Goal: Transaction & Acquisition: Purchase product/service

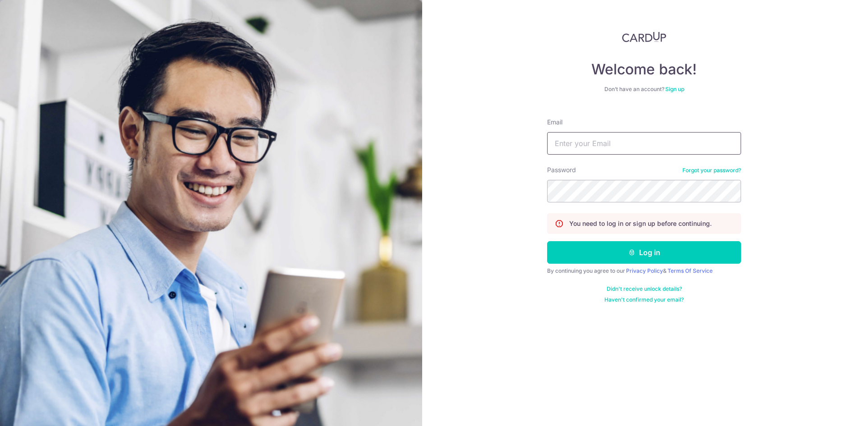
click at [582, 152] on input "Email" at bounding box center [644, 143] width 194 height 23
type input "bacflash@gmail.com"
click at [622, 251] on button "Log in" at bounding box center [644, 252] width 194 height 23
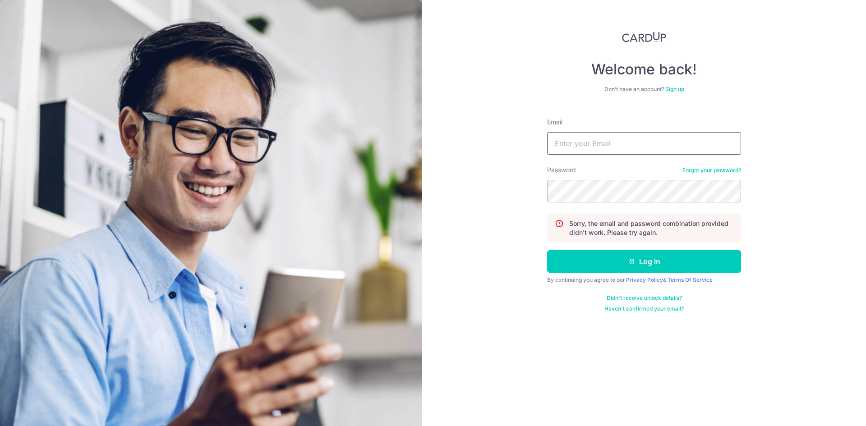
click at [599, 136] on input "Email" at bounding box center [644, 143] width 194 height 23
type input "bacflash@gmail.com"
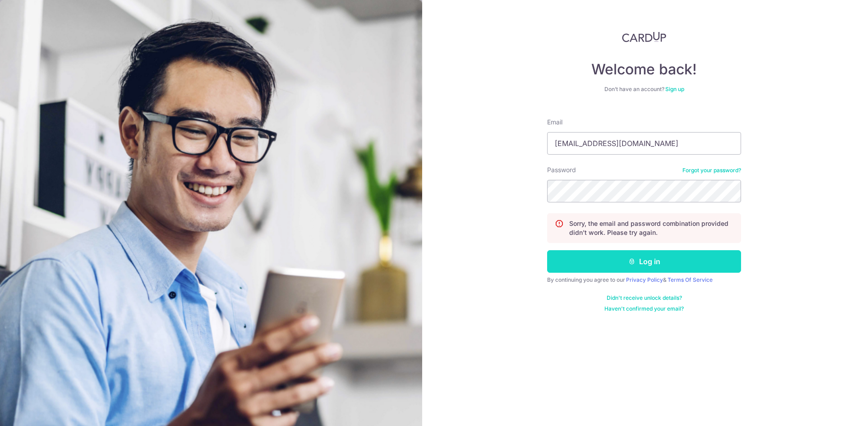
click at [622, 266] on button "Log in" at bounding box center [644, 261] width 194 height 23
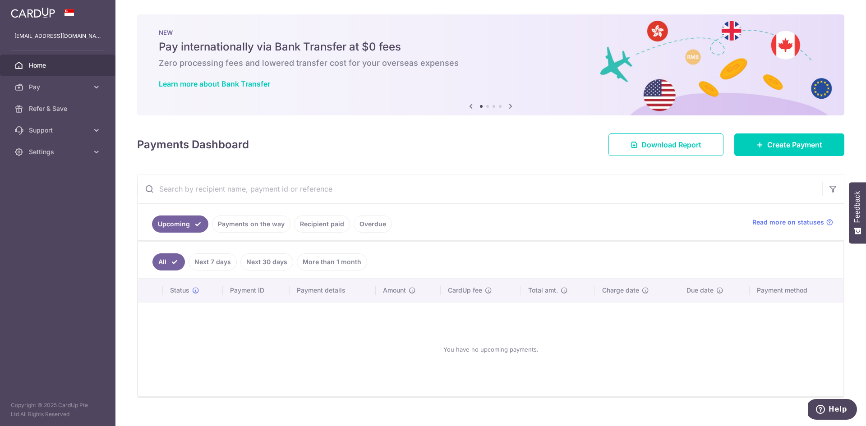
click at [250, 226] on link "Payments on the way" at bounding box center [251, 224] width 79 height 17
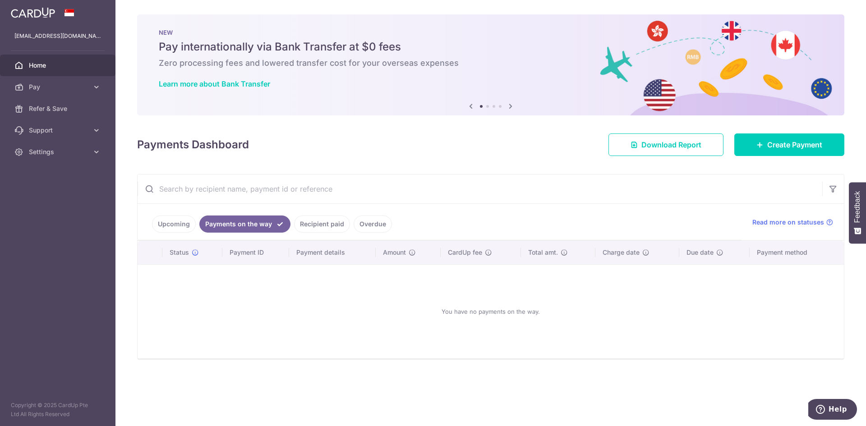
click at [329, 221] on link "Recipient paid" at bounding box center [322, 224] width 56 height 17
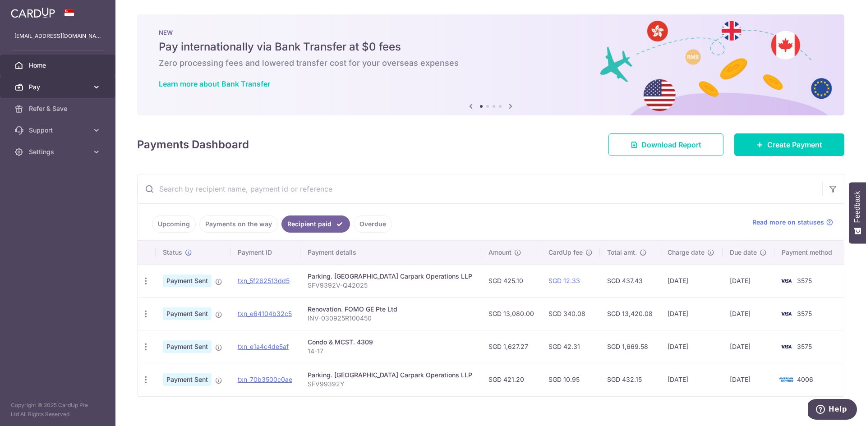
click at [39, 86] on span "Pay" at bounding box center [59, 87] width 60 height 9
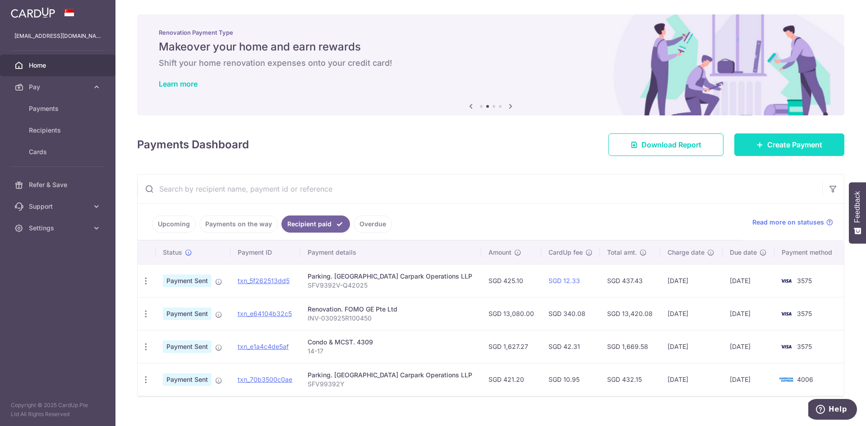
click at [793, 147] on span "Create Payment" at bounding box center [795, 144] width 55 height 11
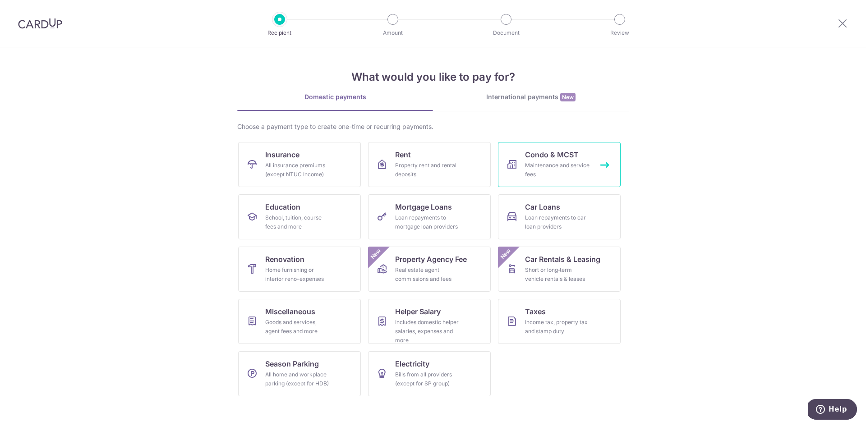
click at [553, 167] on div "Maintenance and service fees" at bounding box center [557, 170] width 65 height 18
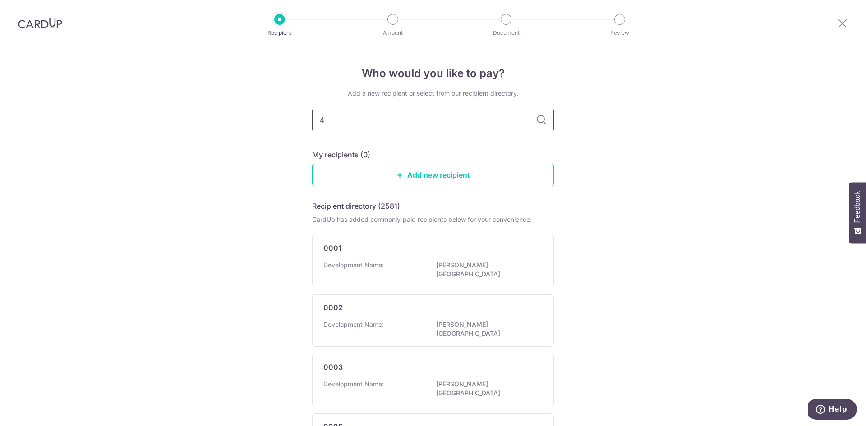
type input "43"
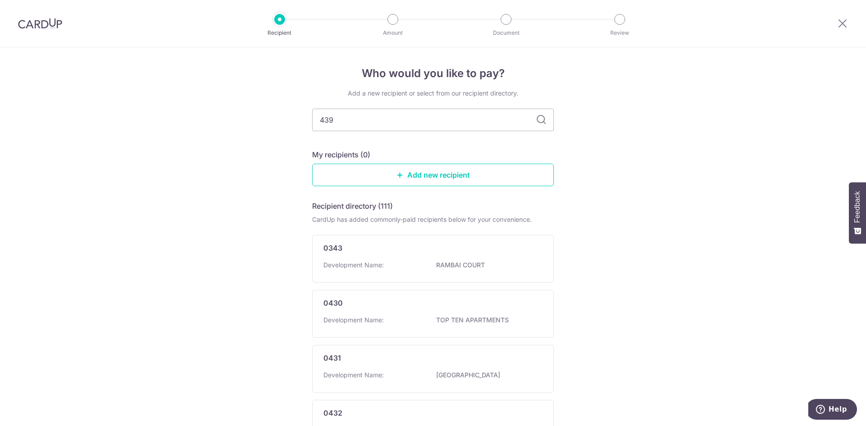
type input "43"
type input "439"
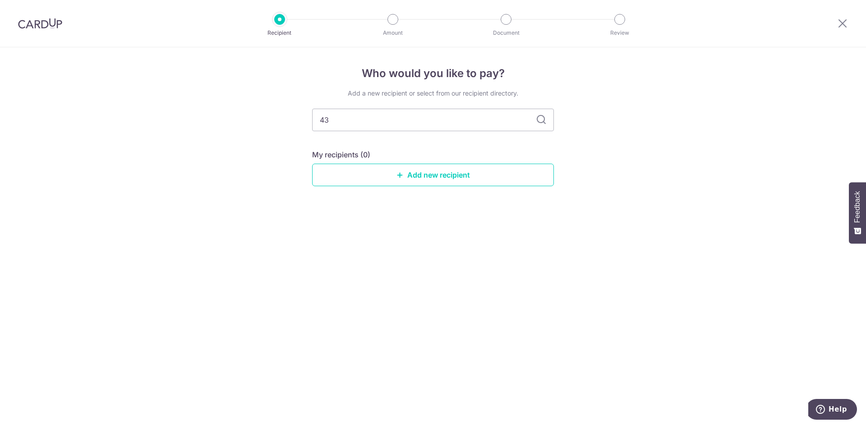
type input "4"
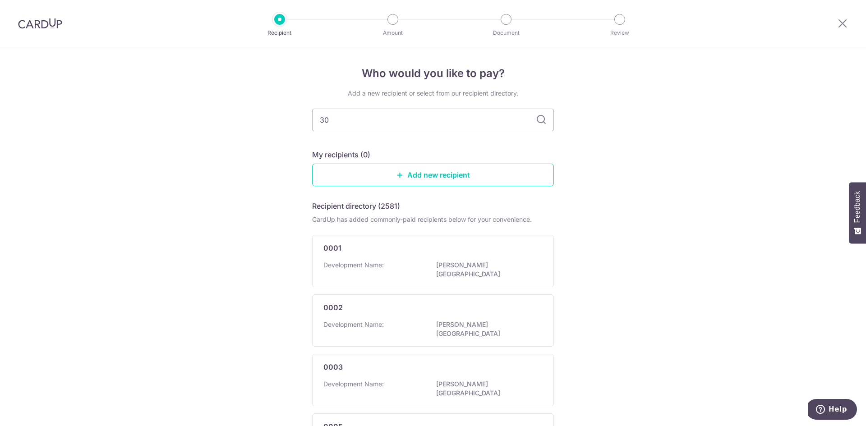
type input "3"
type input "4309"
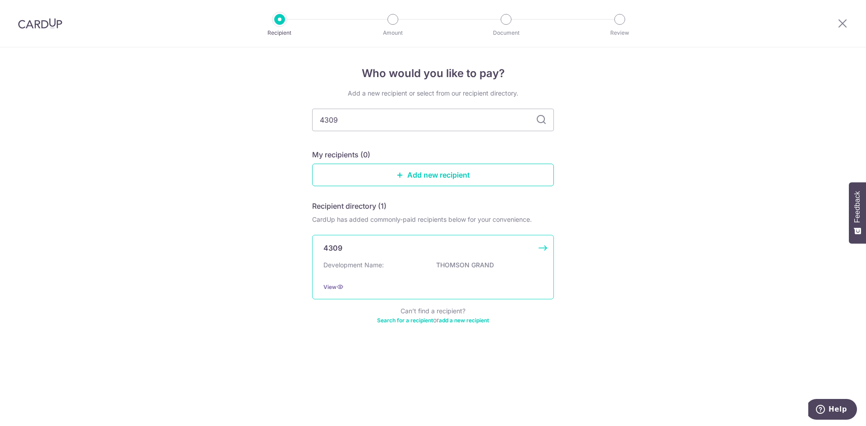
click at [359, 259] on div "4309 Development Name: THOMSON GRAND View" at bounding box center [433, 267] width 242 height 65
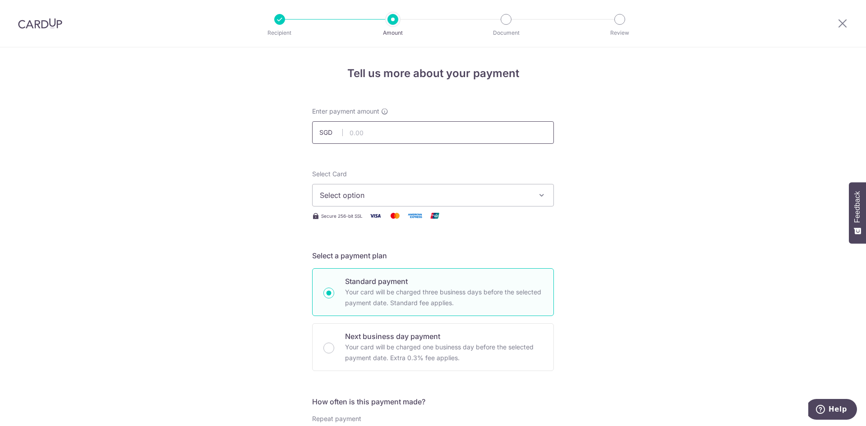
click at [363, 132] on input "text" at bounding box center [433, 132] width 242 height 23
type input "1,602.30"
click at [337, 194] on span "Select option" at bounding box center [425, 195] width 210 height 11
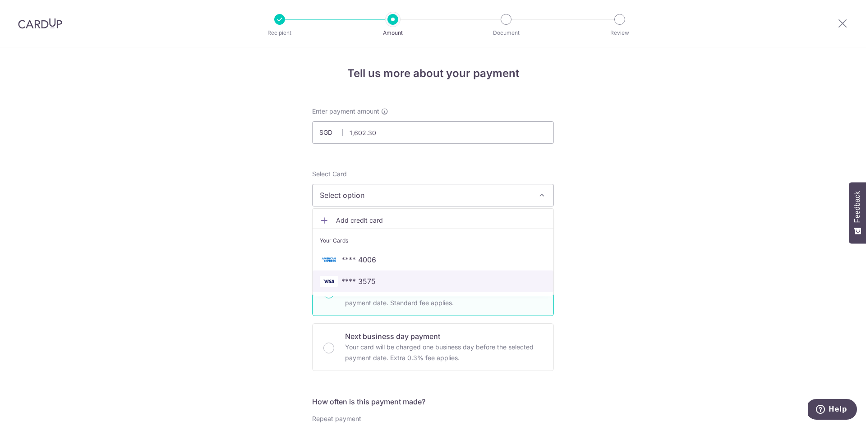
click at [350, 280] on span "**** 3575" at bounding box center [359, 281] width 34 height 11
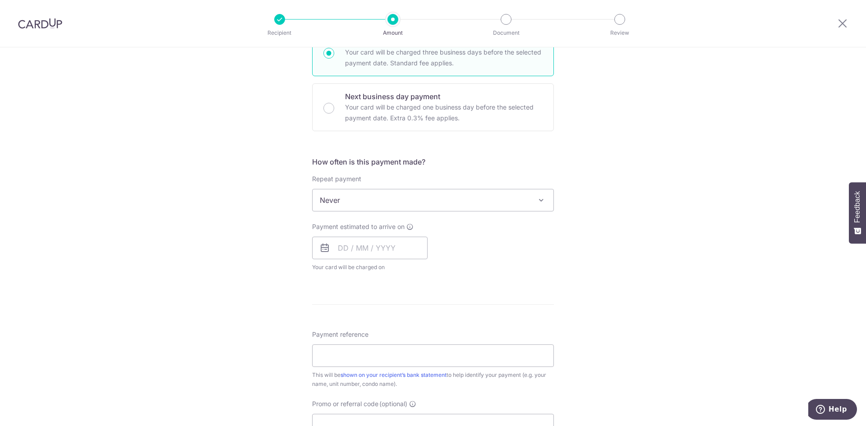
scroll to position [226, 0]
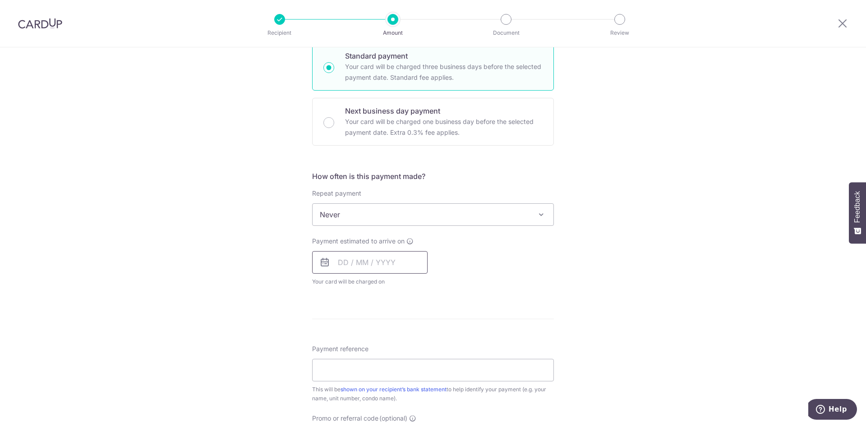
click at [390, 259] on input "text" at bounding box center [370, 262] width 116 height 23
click at [384, 366] on link "15" at bounding box center [385, 363] width 14 height 14
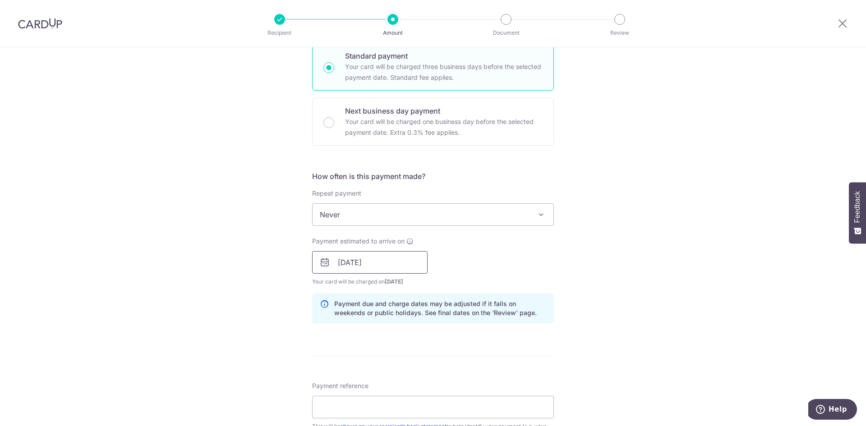
click at [389, 268] on input "15/10/2025" at bounding box center [370, 262] width 116 height 23
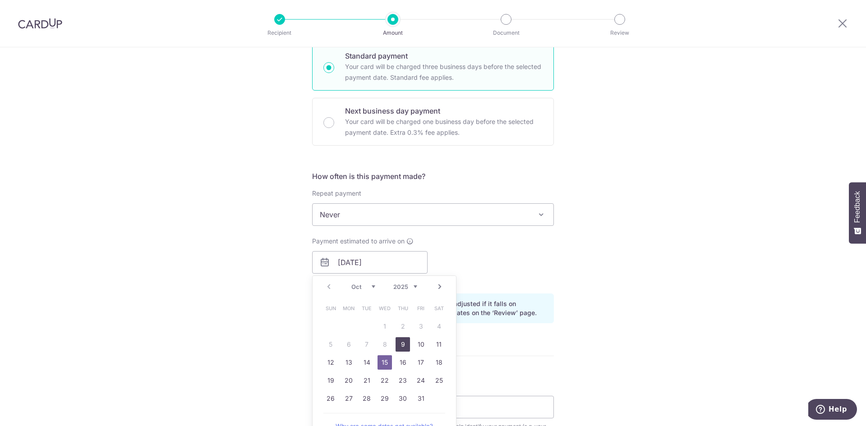
click at [399, 347] on link "9" at bounding box center [403, 345] width 14 height 14
type input "09/10/2025"
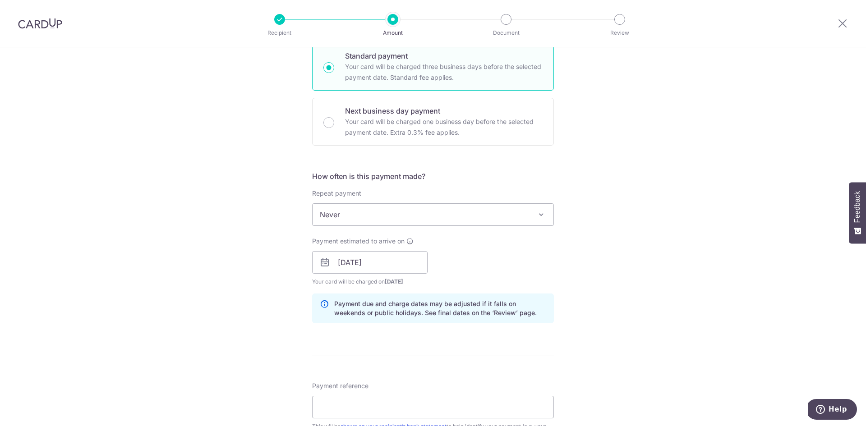
click at [665, 231] on div "Tell us more about your payment Enter payment amount SGD 1,602.30 1602.30 Selec…" at bounding box center [433, 248] width 866 height 853
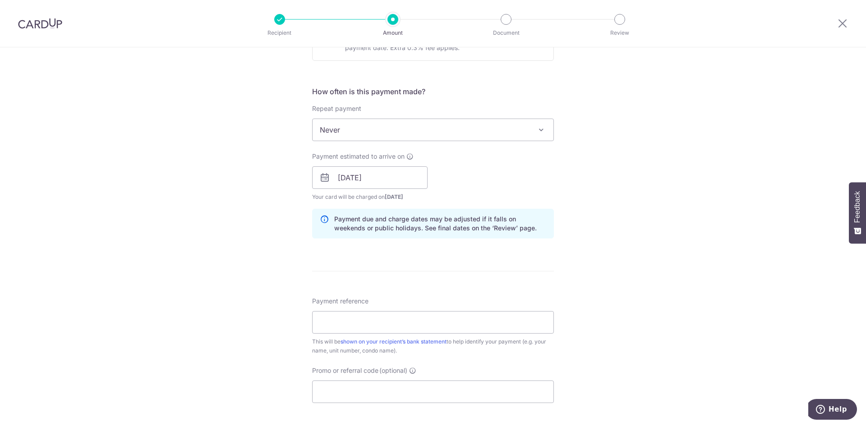
scroll to position [316, 0]
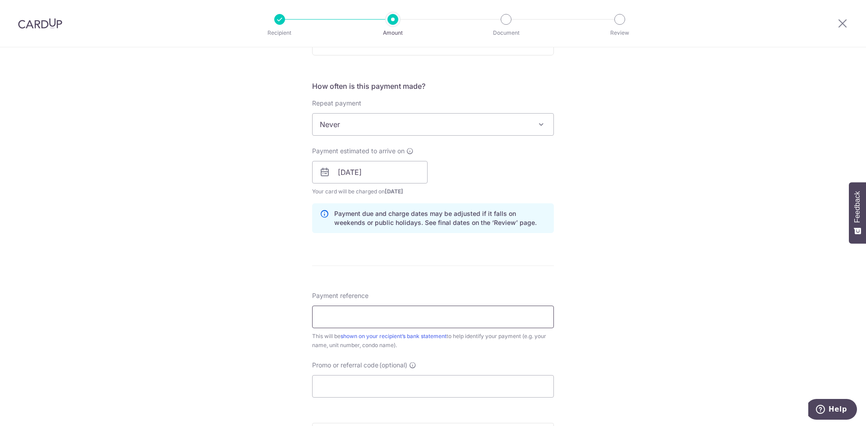
click at [443, 318] on input "Payment reference" at bounding box center [433, 317] width 242 height 23
type input "Block 27 Unit 14-17"
click at [621, 319] on div "Tell us more about your payment Enter payment amount SGD 1,602.30 1602.30 Selec…" at bounding box center [433, 157] width 866 height 853
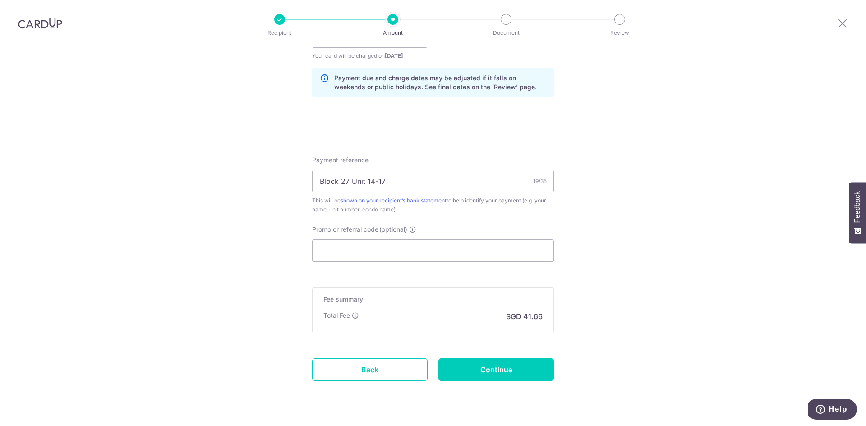
scroll to position [474, 0]
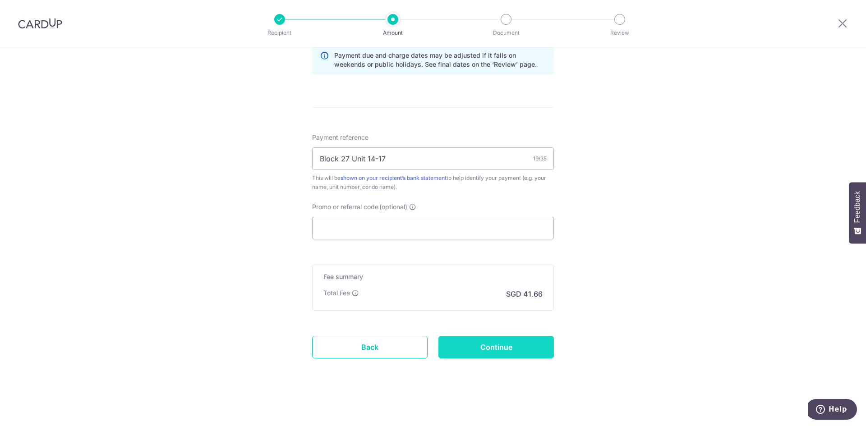
click at [505, 343] on input "Continue" at bounding box center [497, 347] width 116 height 23
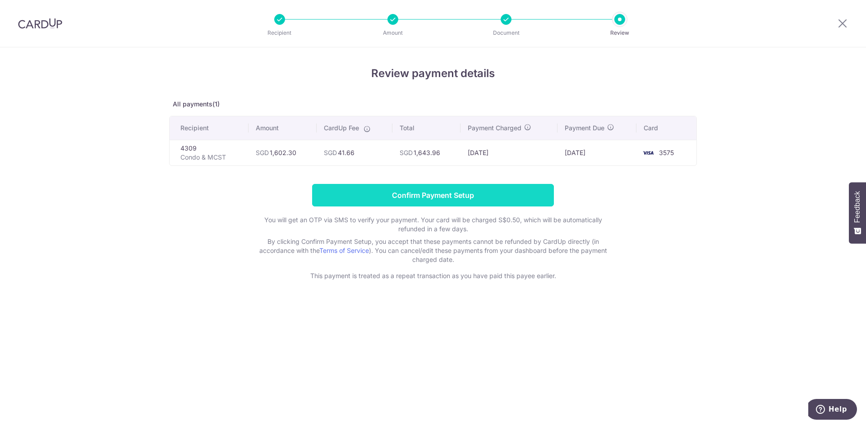
click at [500, 199] on input "Confirm Payment Setup" at bounding box center [433, 195] width 242 height 23
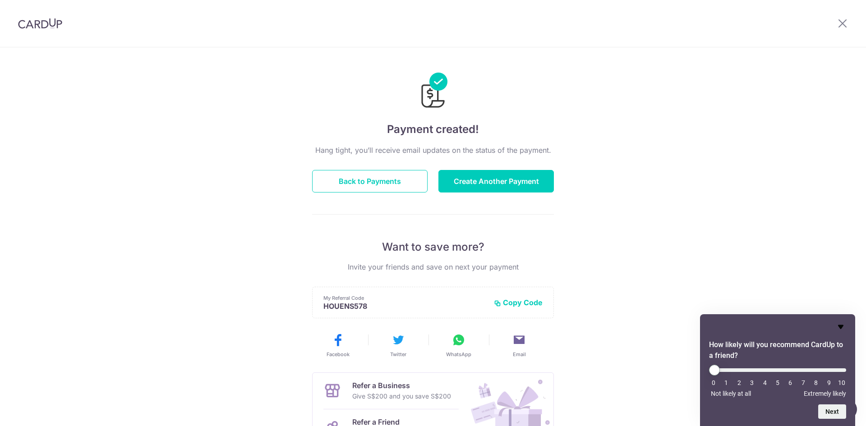
click at [842, 326] on icon "Hide survey" at bounding box center [840, 327] width 5 height 4
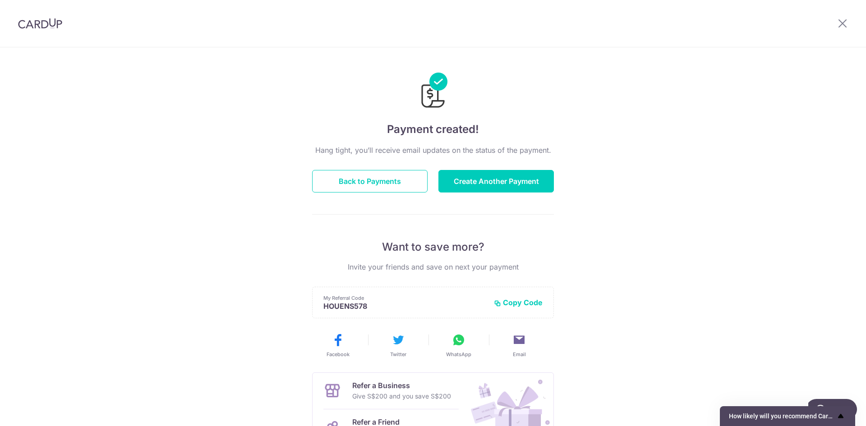
click at [842, 416] on icon "Show survey - How likely will you recommend CardUp to a friend?" at bounding box center [840, 416] width 5 height 4
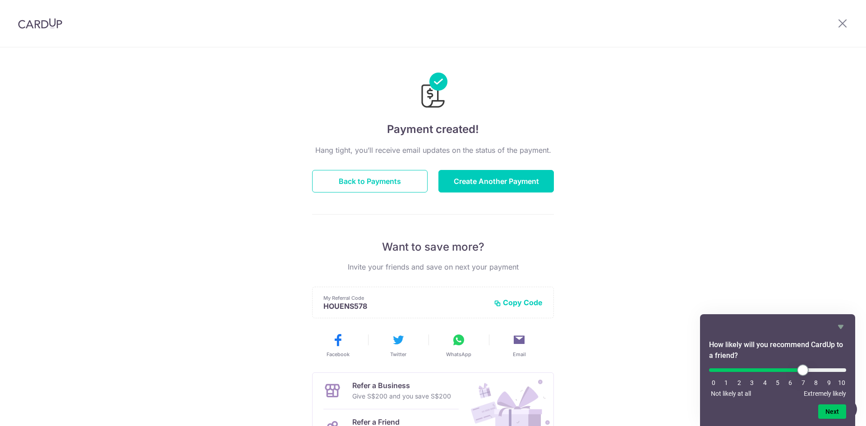
type input "7"
click at [802, 369] on input "range" at bounding box center [777, 371] width 137 height 4
click at [831, 410] on button "Next" at bounding box center [833, 412] width 28 height 14
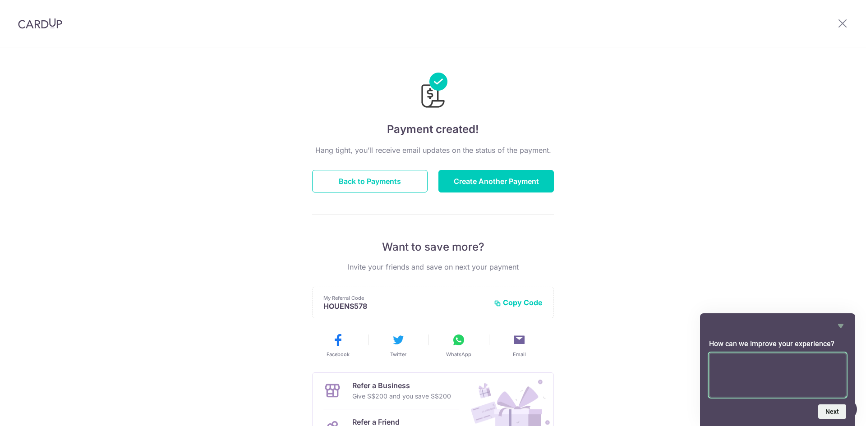
click at [808, 379] on textarea at bounding box center [777, 375] width 137 height 44
type textarea "na"
click at [839, 412] on button "Next" at bounding box center [833, 412] width 28 height 14
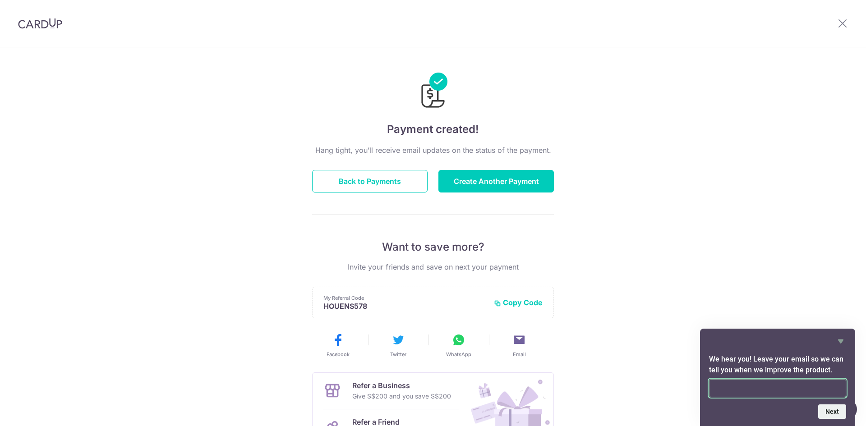
click at [808, 384] on input "email" at bounding box center [777, 389] width 137 height 18
type input "na"
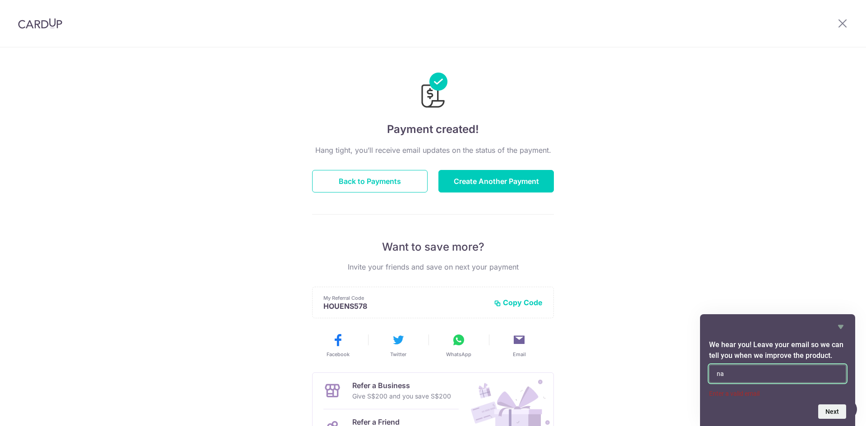
click at [797, 376] on input "na" at bounding box center [777, 374] width 137 height 18
drag, startPoint x: 797, startPoint y: 376, endPoint x: 677, endPoint y: 366, distance: 120.5
click at [677, 366] on body "× Invite your friends via email To Send Invitations Sample From CardUp Subject …" at bounding box center [433, 213] width 866 height 426
click at [730, 208] on div "Payment created! Hang tight, you’ll receive email updates on the status of the …" at bounding box center [433, 288] width 866 height 482
